Goal: Task Accomplishment & Management: Use online tool/utility

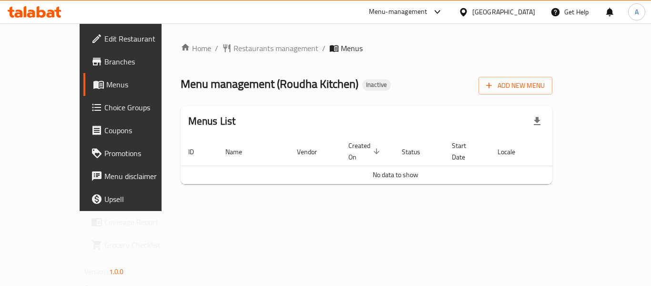
drag, startPoint x: 291, startPoint y: 116, endPoint x: 296, endPoint y: 117, distance: 4.9
click at [291, 116] on div "Menus List" at bounding box center [367, 121] width 372 height 31
click at [553, 84] on button "Add New Menu" at bounding box center [516, 86] width 74 height 18
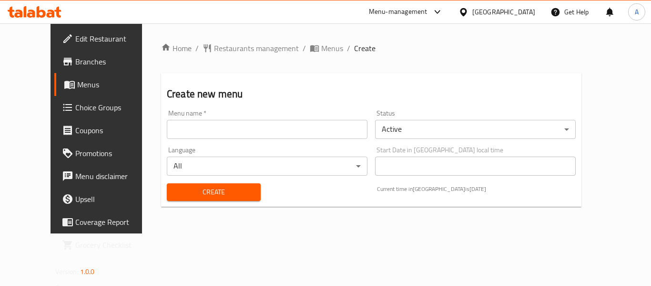
click at [167, 123] on input "text" at bounding box center [267, 129] width 201 height 19
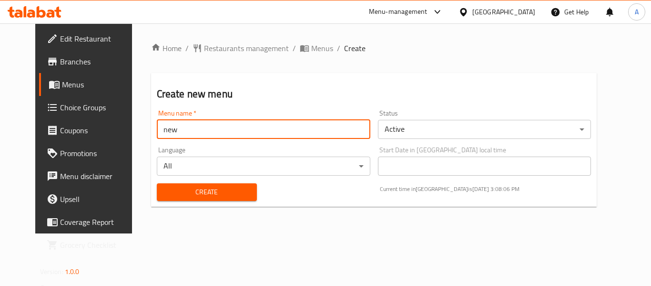
type input "new"
click at [165, 188] on span "Create" at bounding box center [207, 192] width 85 height 12
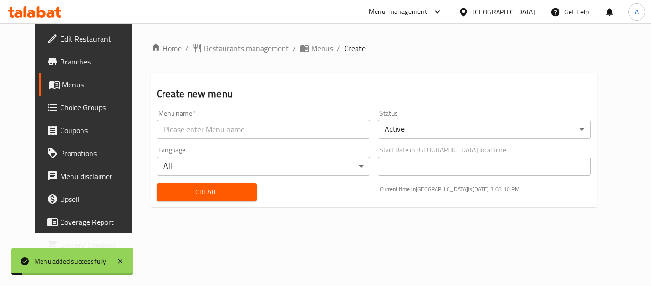
click at [97, 85] on span "Menus" at bounding box center [99, 84] width 74 height 11
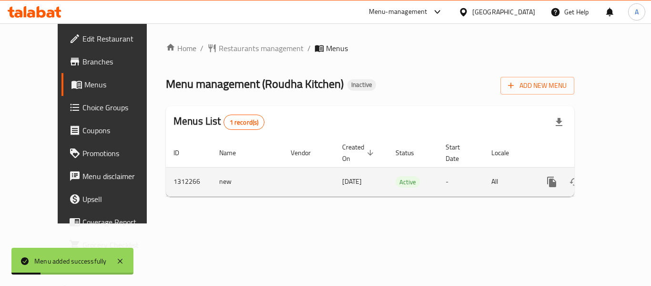
click at [618, 176] on icon "enhanced table" at bounding box center [620, 181] width 11 height 11
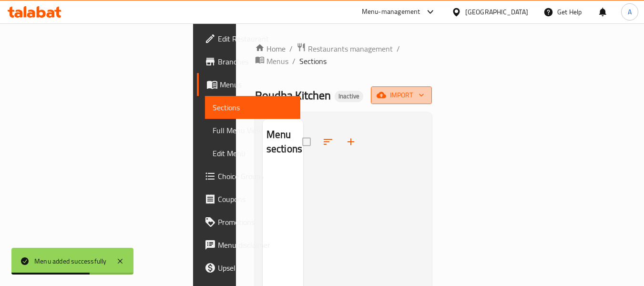
click at [386, 90] on icon "button" at bounding box center [382, 95] width 10 height 10
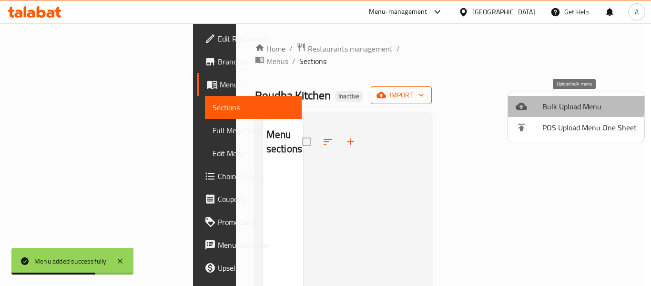
click at [530, 97] on li "Bulk Upload Menu" at bounding box center [576, 106] width 136 height 21
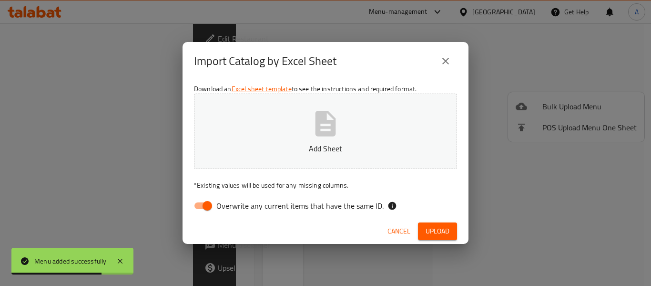
click at [280, 206] on span "Overwrite any current items that have the same ID." at bounding box center [300, 205] width 167 height 11
click at [235, 206] on input "Overwrite any current items that have the same ID." at bounding box center [207, 205] width 54 height 18
checkbox input "false"
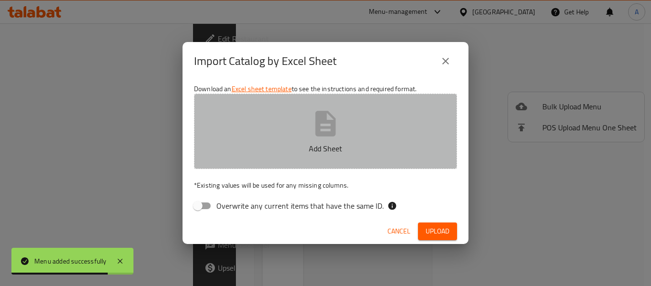
click at [304, 141] on button "Add Sheet" at bounding box center [325, 130] width 263 height 75
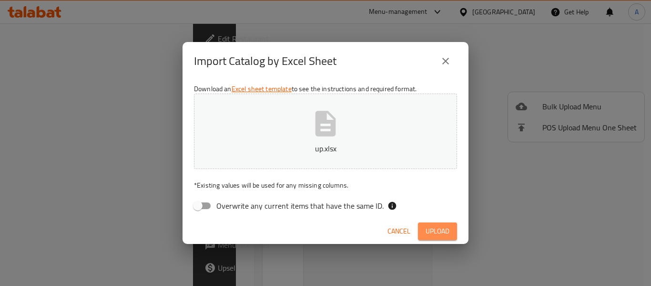
click at [447, 234] on span "Upload" at bounding box center [438, 231] width 24 height 12
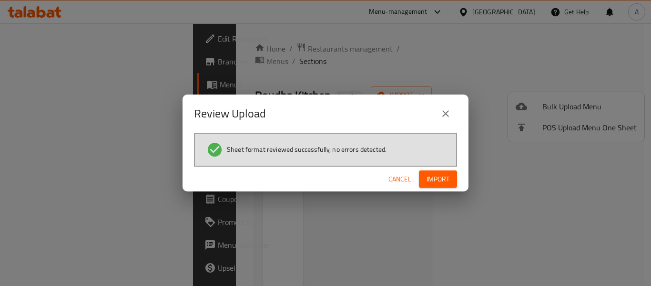
click at [431, 174] on span "Import" at bounding box center [438, 179] width 23 height 12
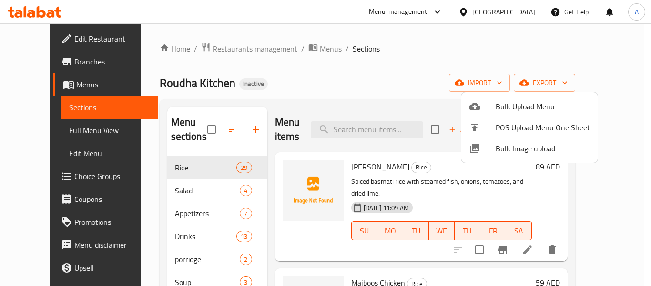
click at [43, 125] on div at bounding box center [325, 143] width 651 height 286
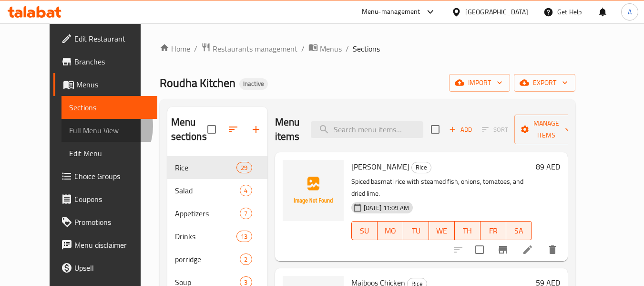
drag, startPoint x: 43, startPoint y: 126, endPoint x: 116, endPoint y: 129, distance: 72.5
click at [69, 126] on span "Full Menu View" at bounding box center [109, 129] width 81 height 11
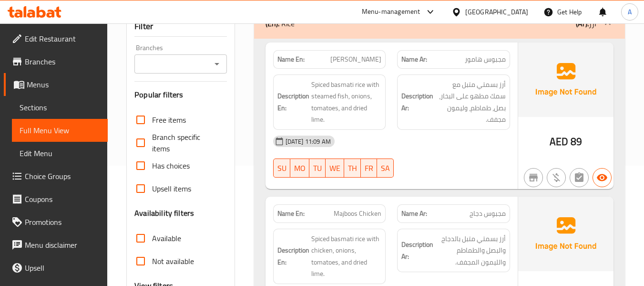
scroll to position [191, 0]
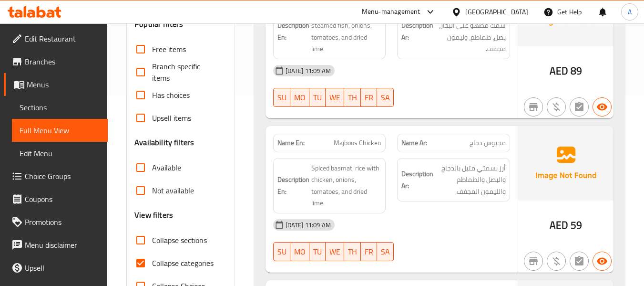
click at [174, 270] on label "Collapse categories" at bounding box center [171, 262] width 84 height 23
click at [152, 270] on input "Collapse categories" at bounding box center [140, 262] width 23 height 23
checkbox input "false"
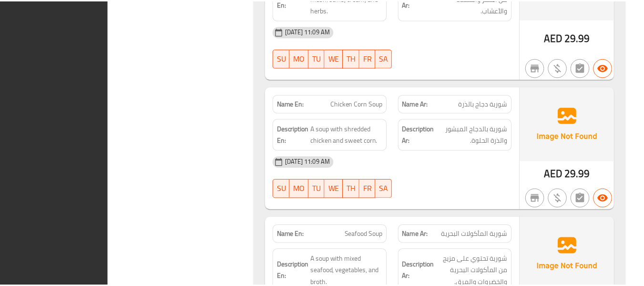
scroll to position [8256, 0]
